Goal: Task Accomplishment & Management: Manage account settings

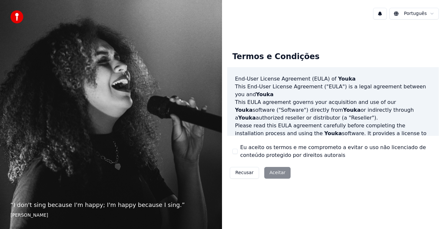
click at [284, 176] on div "Recusar Aceitar" at bounding box center [260, 173] width 66 height 17
click at [272, 172] on div "Recusar Aceitar" at bounding box center [260, 173] width 66 height 17
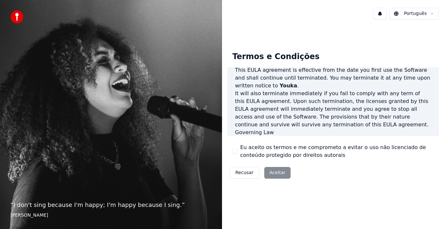
scroll to position [446, 0]
click at [236, 151] on button "Eu aceito os termos e me comprometo a evitar o uso não licenciado de conteúdo p…" at bounding box center [234, 151] width 5 height 5
click at [272, 173] on button "Aceitar" at bounding box center [277, 173] width 26 height 12
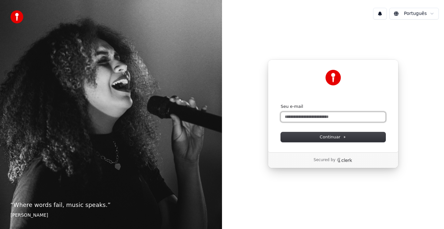
click at [311, 113] on input "Seu e-mail" at bounding box center [333, 117] width 105 height 10
click at [312, 114] on input "Seu e-mail" at bounding box center [333, 117] width 105 height 10
drag, startPoint x: 0, startPoint y: 74, endPoint x: 0, endPoint y: 99, distance: 25.0
click at [299, 116] on input "*****" at bounding box center [333, 117] width 105 height 10
click at [298, 117] on input "**********" at bounding box center [333, 117] width 105 height 10
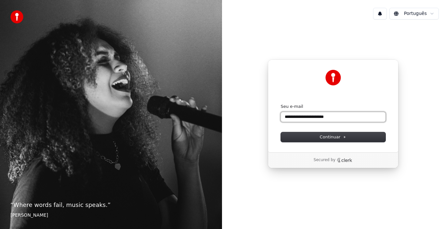
click at [298, 117] on input "**********" at bounding box center [333, 117] width 105 height 10
click at [281, 104] on button "submit" at bounding box center [281, 104] width 0 height 0
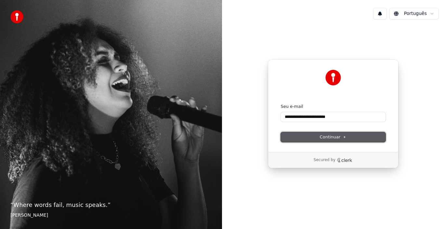
click at [317, 135] on button "Continuar" at bounding box center [333, 137] width 105 height 10
click at [316, 135] on button "Continuar" at bounding box center [333, 137] width 105 height 10
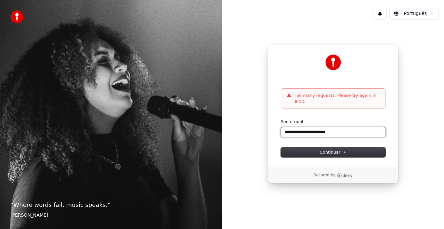
click at [330, 129] on input "**********" at bounding box center [333, 132] width 105 height 10
click at [281, 119] on button "submit" at bounding box center [281, 119] width 0 height 0
click at [323, 151] on span "Continuar" at bounding box center [333, 153] width 27 height 6
click at [348, 127] on input "**********" at bounding box center [333, 132] width 105 height 10
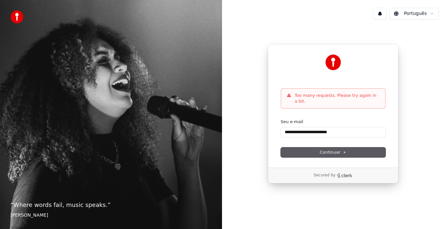
click at [341, 98] on p "Too many requests. Please try again in a bit." at bounding box center [337, 99] width 85 height 12
drag, startPoint x: 334, startPoint y: 99, endPoint x: 325, endPoint y: 108, distance: 12.2
copy div "Too many requests. Please try again in a bit. Continuar com Google ou"
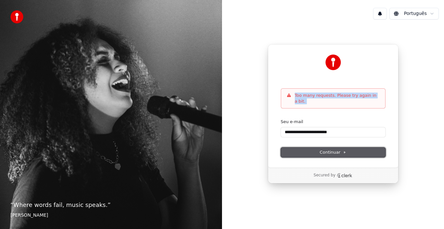
click at [347, 151] on button "Continuar" at bounding box center [333, 153] width 105 height 10
type input "**********"
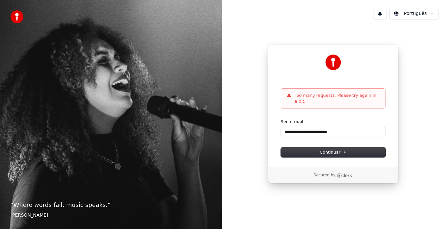
click at [123, 88] on div "“ Where words fail, music speaks. ” [PERSON_NAME]" at bounding box center [111, 114] width 222 height 229
click at [327, 66] on img at bounding box center [333, 63] width 16 height 16
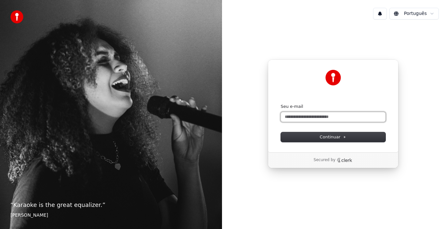
click at [308, 116] on input "Seu e-mail" at bounding box center [333, 117] width 105 height 10
click at [281, 104] on button "submit" at bounding box center [281, 104] width 0 height 0
type input "**********"
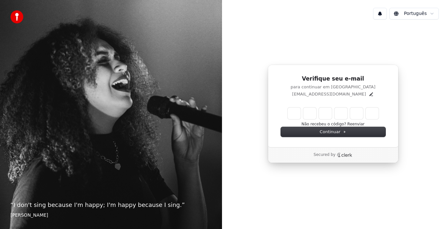
click at [298, 112] on input "Enter verification code" at bounding box center [333, 114] width 91 height 12
type input "******"
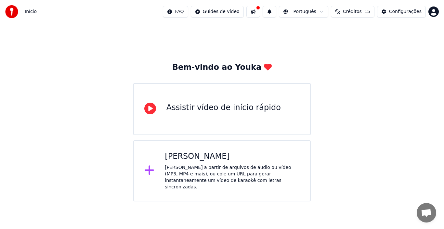
click at [214, 112] on div "Assistir vídeo de início rápido" at bounding box center [223, 108] width 114 height 10
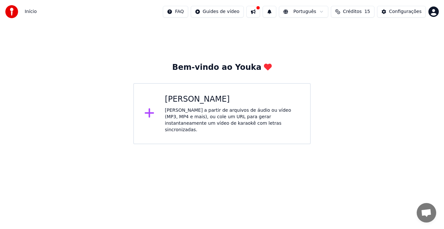
click at [347, 12] on button "Créditos 15" at bounding box center [353, 12] width 44 height 12
click at [260, 13] on button at bounding box center [253, 12] width 14 height 12
click at [69, 61] on div "Bem-vindo ao Youka Criar Karaokê Crie karaokê a partir de arquivos de áudio ou …" at bounding box center [222, 83] width 444 height 121
click at [357, 14] on span "Créditos" at bounding box center [352, 11] width 19 height 7
click at [429, 118] on div "Bem-vindo ao Youka Criar Karaokê Crie karaokê a partir de arquivos de áudio ou …" at bounding box center [222, 83] width 444 height 121
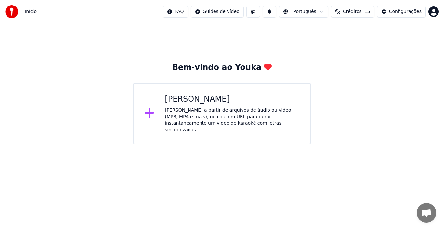
click at [191, 11] on html "Início FAQ Guides de vídeo Português Créditos 15 Configurações Bem-vindo ao You…" at bounding box center [222, 72] width 444 height 144
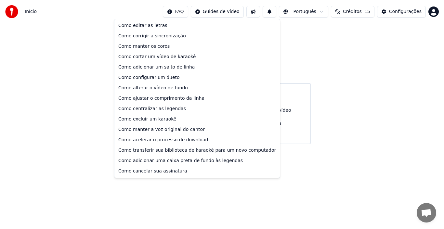
click at [310, 78] on html "Início FAQ Guides de vídeo Português Créditos 15 Configurações Bem-vindo ao You…" at bounding box center [222, 72] width 444 height 144
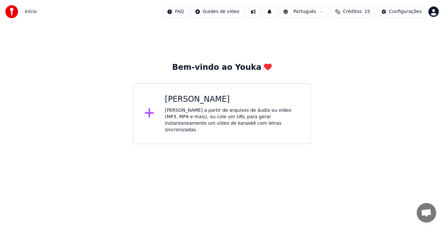
click at [362, 11] on span "Créditos" at bounding box center [352, 11] width 19 height 7
click at [357, 10] on span "Créditos" at bounding box center [352, 11] width 19 height 7
click at [9, 13] on img at bounding box center [11, 11] width 13 height 13
click at [11, 15] on img at bounding box center [11, 11] width 13 height 13
click at [405, 18] on div "Início FAQ Guides de vídeo Português Créditos 15 Configurações" at bounding box center [222, 11] width 444 height 23
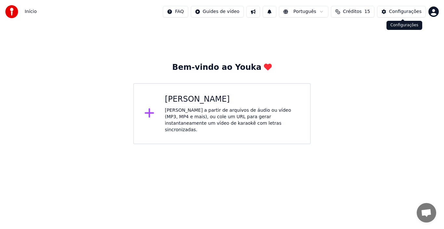
click at [406, 17] on button "Configurações" at bounding box center [401, 12] width 49 height 12
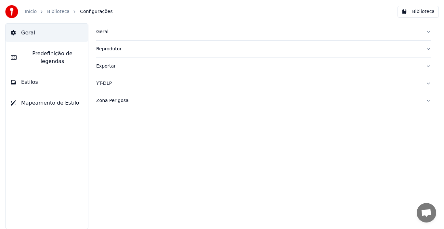
click at [43, 58] on button "Predefinição de legendas" at bounding box center [47, 58] width 83 height 26
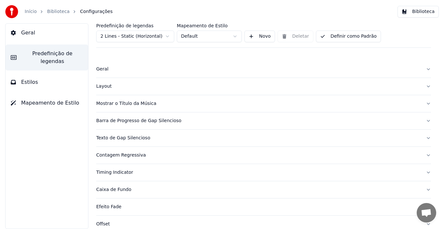
click at [40, 73] on button "Estilos" at bounding box center [47, 82] width 83 height 18
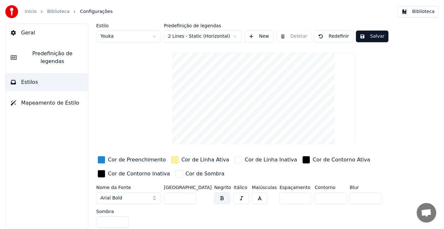
click at [156, 35] on html "Início Biblioteca Configurações Biblioteca Geral Predefinição de legendas Estil…" at bounding box center [222, 114] width 444 height 229
click at [195, 35] on html "Início Biblioteca Configurações Biblioteca Geral Predefinição de legendas Estil…" at bounding box center [222, 114] width 444 height 229
click at [196, 35] on html "Início Biblioteca Configurações Biblioteca Geral Predefinição de legendas Estil…" at bounding box center [222, 114] width 444 height 229
click at [115, 86] on html "Início Biblioteca Configurações Biblioteca Geral Predefinição de legendas Estil…" at bounding box center [222, 114] width 444 height 229
click at [68, 99] on span "Mapeamento de Estilo" at bounding box center [50, 103] width 58 height 8
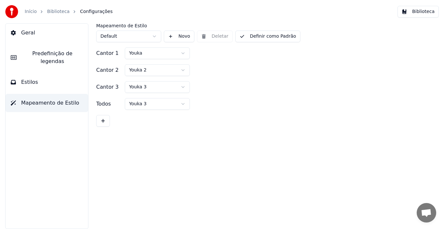
click at [27, 34] on span "Geral" at bounding box center [28, 33] width 14 height 8
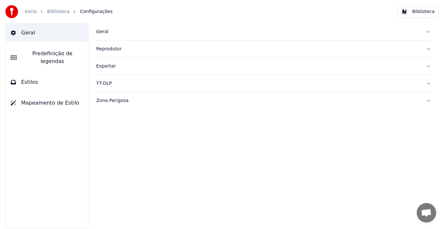
click at [128, 52] on div "Reprodutor" at bounding box center [258, 49] width 324 height 7
click at [118, 48] on div "Reprodutor" at bounding box center [258, 49] width 324 height 7
